Goal: Task Accomplishment & Management: Use online tool/utility

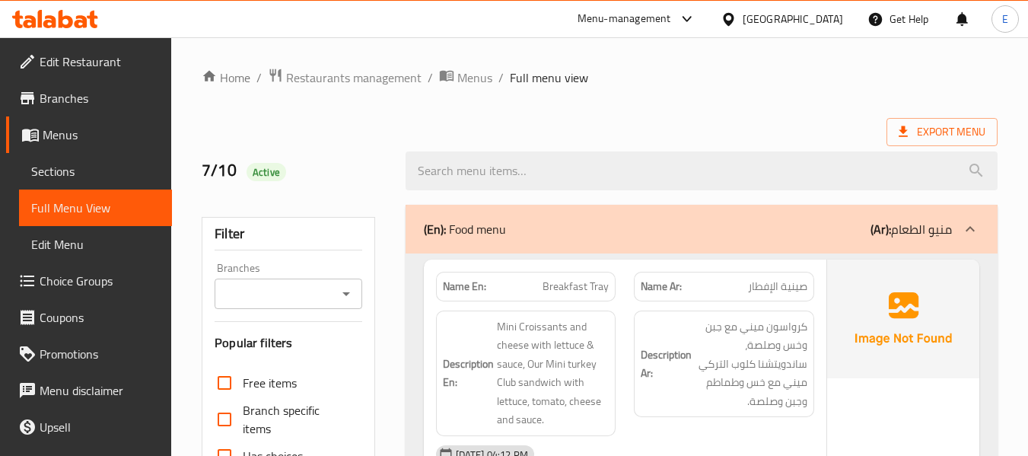
scroll to position [10817, 0]
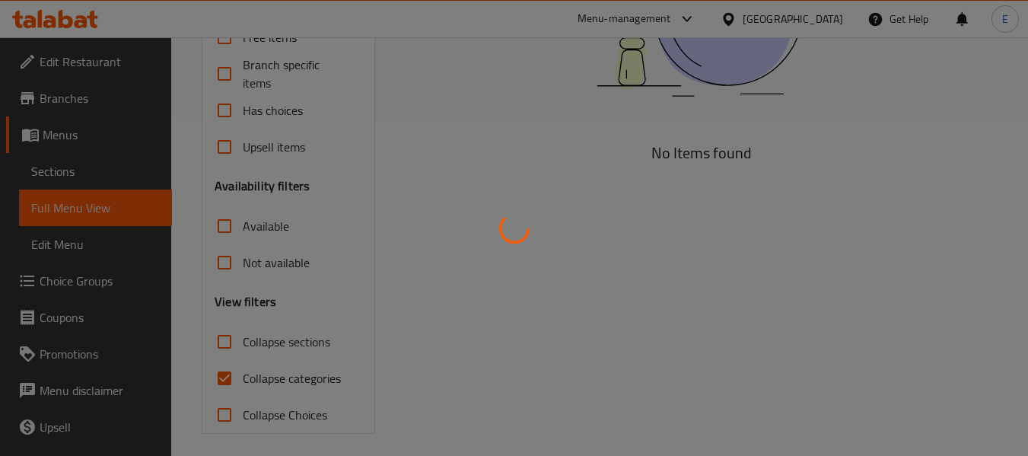
scroll to position [343, 0]
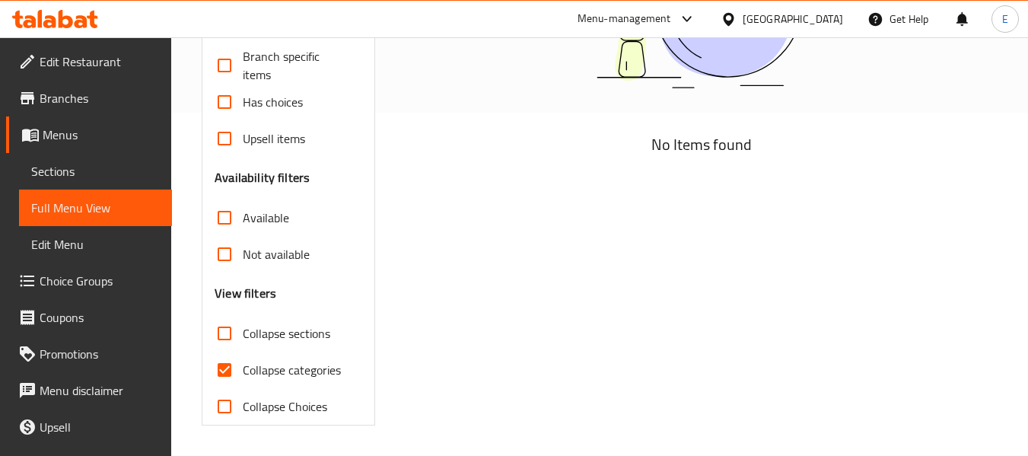
click at [510, 234] on div "No Items found" at bounding box center [701, 138] width 610 height 593
click at [545, 243] on div "No Items found" at bounding box center [701, 138] width 610 height 593
click at [229, 374] on input "Collapse categories" at bounding box center [224, 369] width 37 height 37
checkbox input "false"
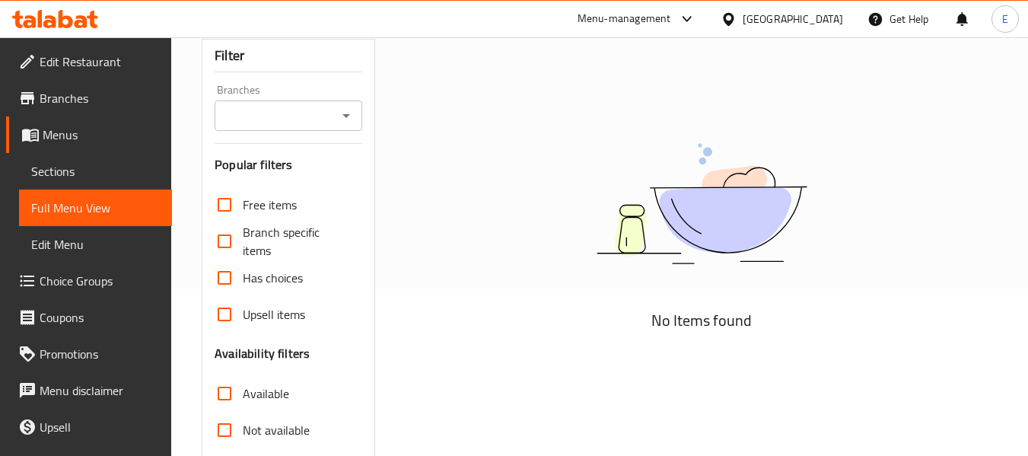
scroll to position [0, 0]
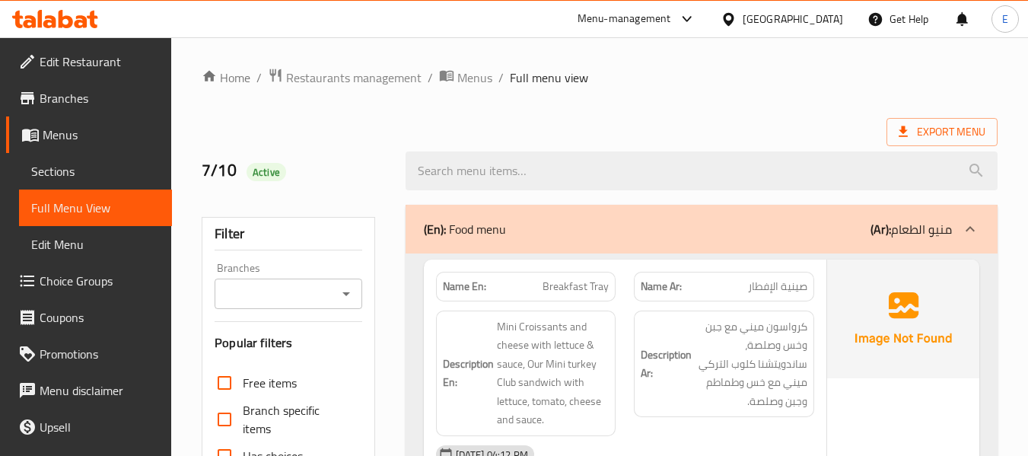
click at [723, 124] on div "Export Menu" at bounding box center [600, 132] width 796 height 28
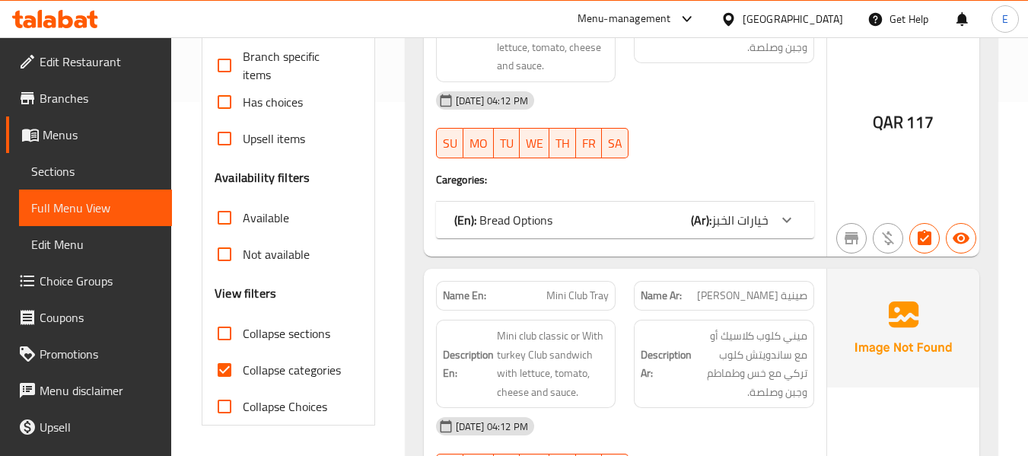
scroll to position [380, 0]
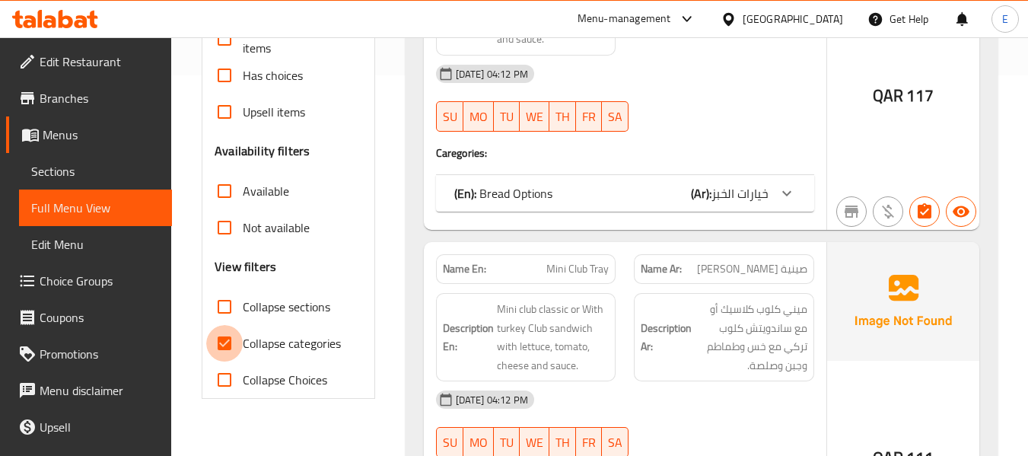
click at [229, 346] on input "Collapse categories" at bounding box center [224, 343] width 37 height 37
checkbox input "false"
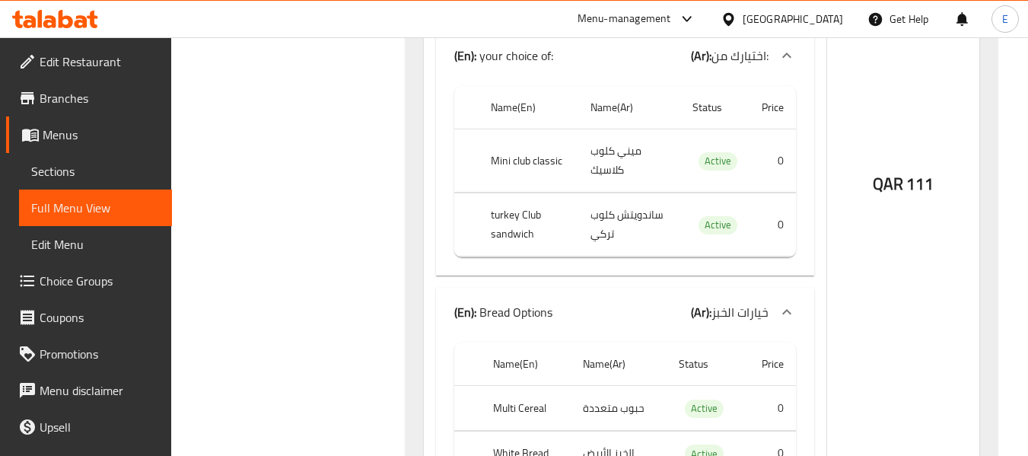
scroll to position [0, 0]
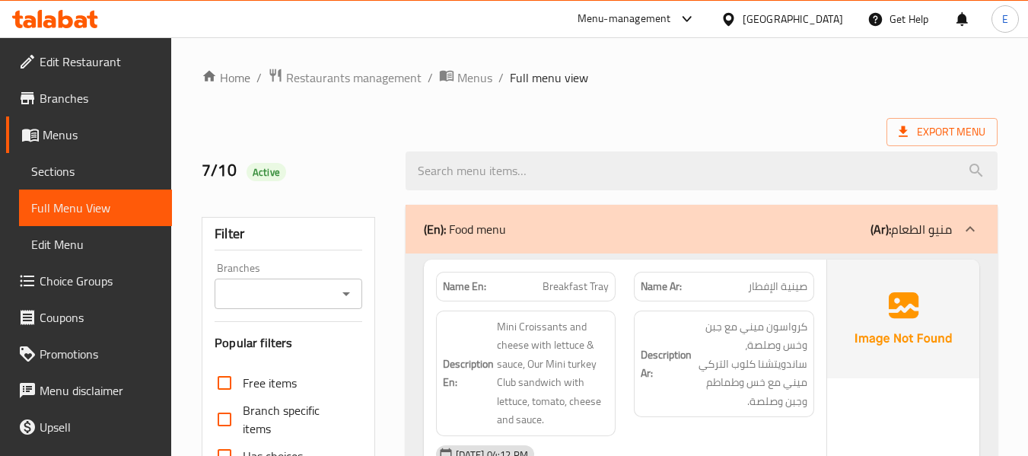
click at [939, 144] on span "Export Menu" at bounding box center [941, 132] width 111 height 28
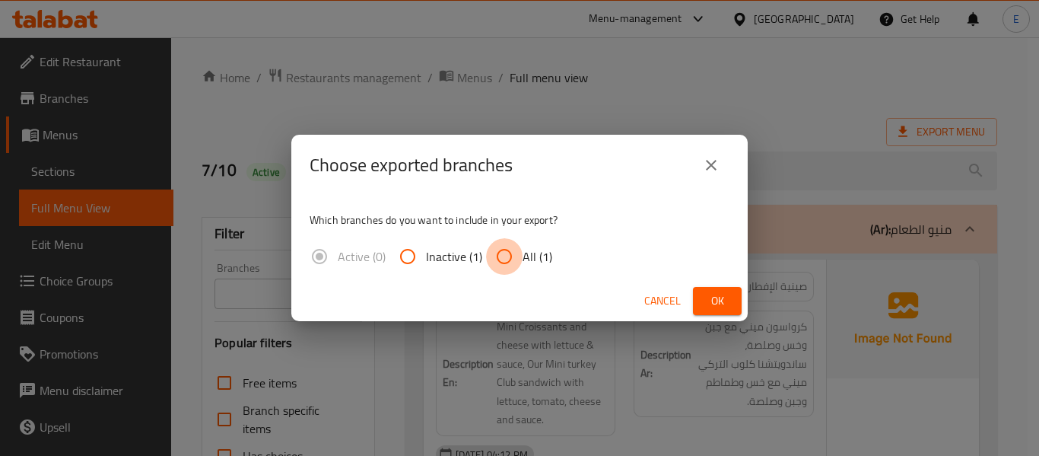
click at [507, 262] on input "All (1)" at bounding box center [504, 256] width 37 height 37
radio input "true"
click at [720, 295] on span "Ok" at bounding box center [717, 300] width 24 height 19
